Goal: Find specific page/section: Find specific page/section

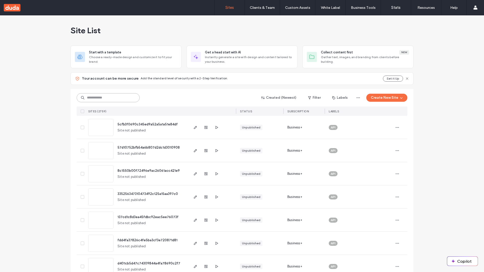
click at [108, 98] on input at bounding box center [108, 97] width 63 height 9
type input "**********"
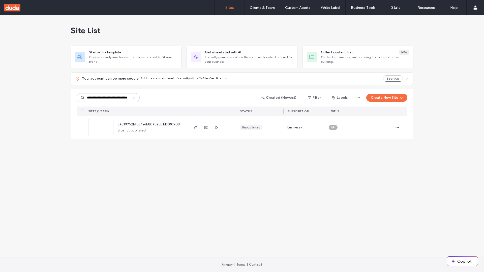
click at [149, 124] on span "57d10752bfb54a6b807d2dc1d3010908" at bounding box center [148, 124] width 62 height 4
